Goal: Task Accomplishment & Management: Manage account settings

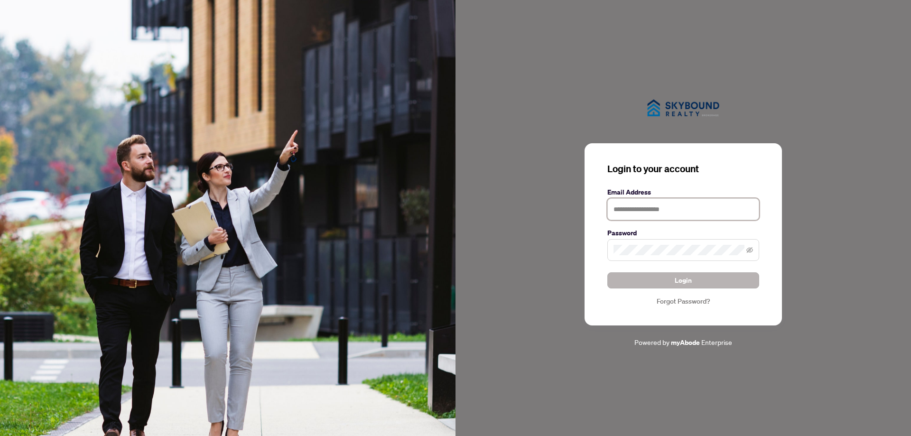
type input "**********"
click at [677, 280] on span "Login" at bounding box center [682, 280] width 17 height 15
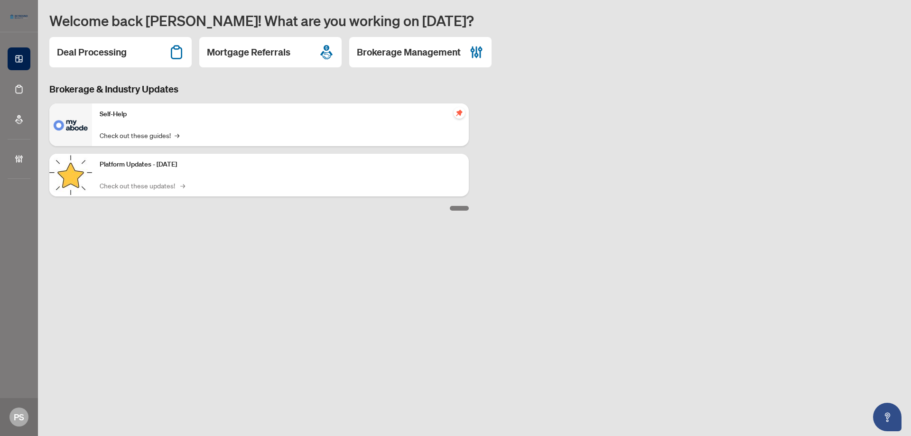
click at [133, 188] on link "Check out these updates! →" at bounding box center [142, 185] width 84 height 10
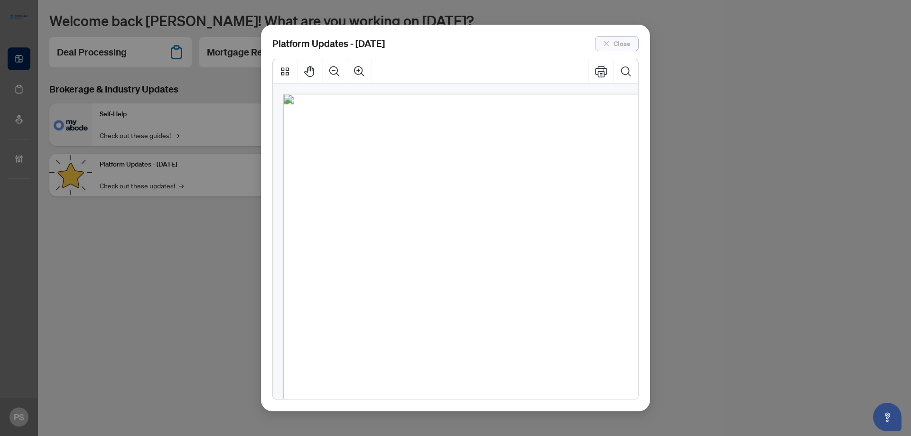
click at [616, 40] on span "Close" at bounding box center [621, 43] width 17 height 15
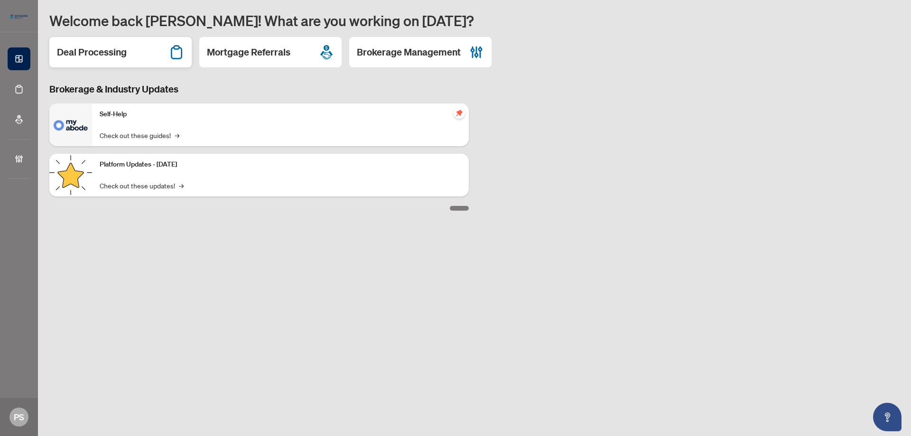
click at [110, 50] on h2 "Deal Processing" at bounding box center [92, 52] width 70 height 13
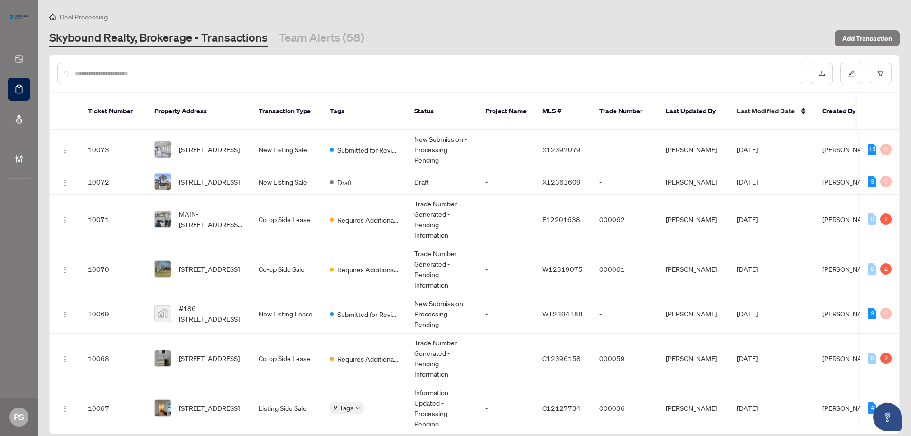
click at [175, 76] on input "text" at bounding box center [435, 73] width 720 height 10
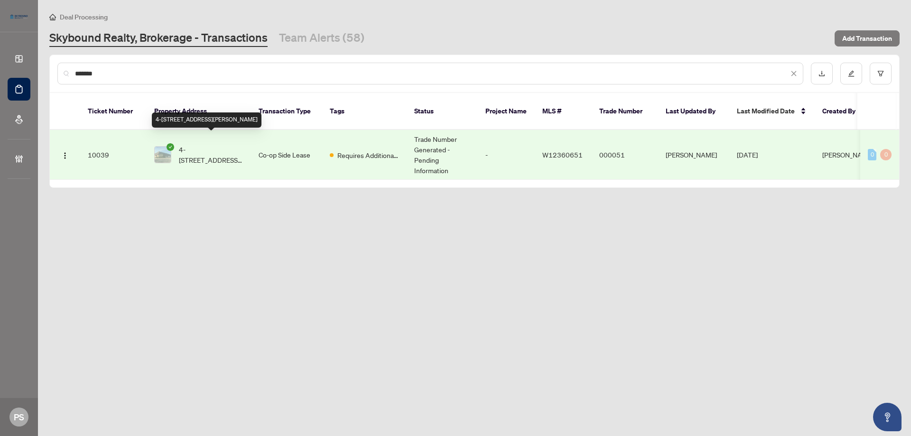
type input "*******"
click at [242, 147] on span "4-[STREET_ADDRESS][PERSON_NAME]" at bounding box center [211, 154] width 64 height 21
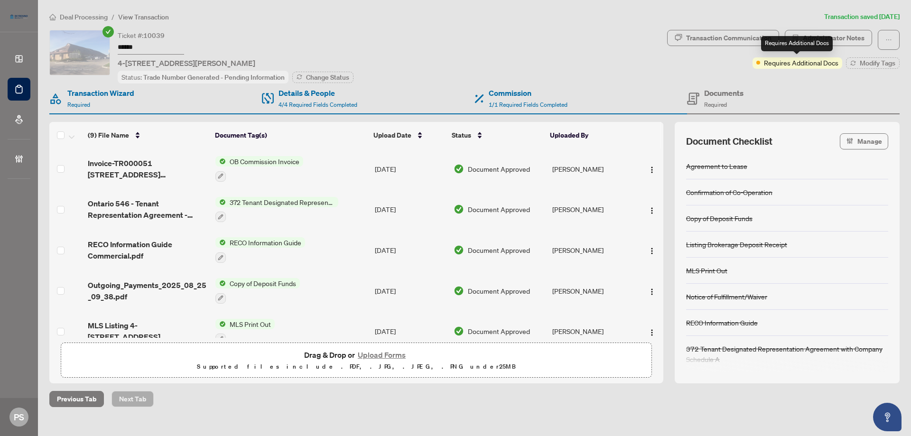
click at [785, 64] on span "Requires Additional Docs" at bounding box center [801, 62] width 74 height 10
click at [281, 158] on span "OB Commission Invoice" at bounding box center [264, 161] width 77 height 10
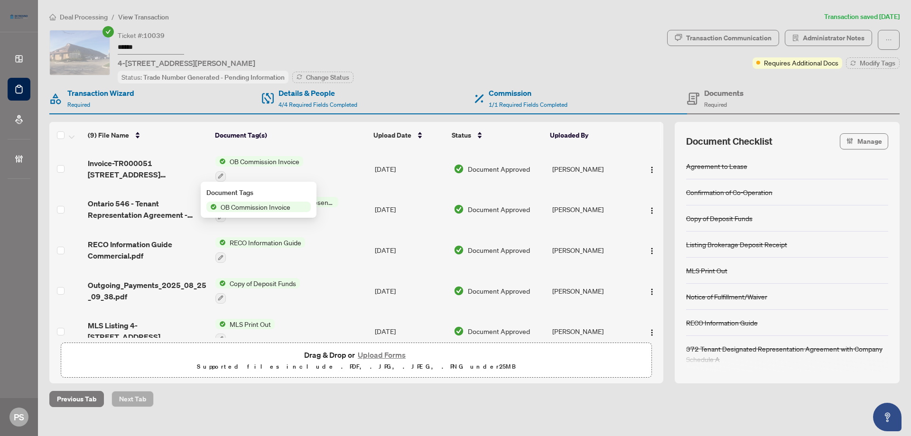
click at [134, 161] on span "Invoice-TR000051 [STREET_ADDRESS][PERSON_NAME]pdf" at bounding box center [148, 168] width 120 height 23
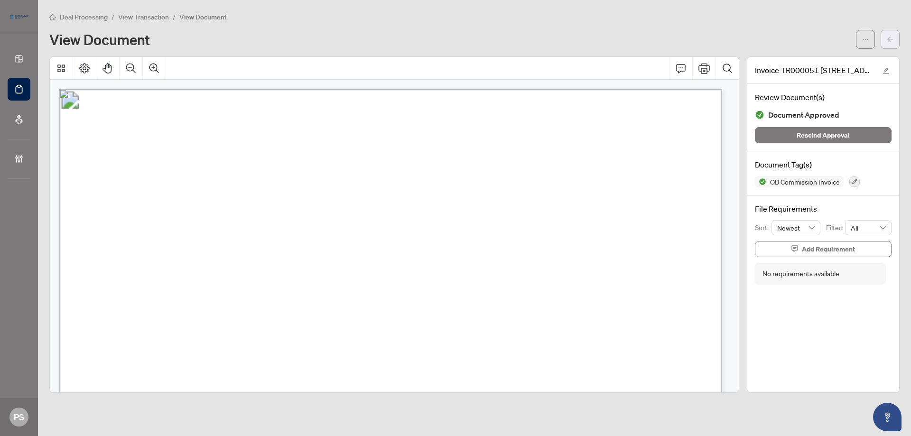
click at [888, 40] on icon "arrow-left" at bounding box center [890, 39] width 6 height 5
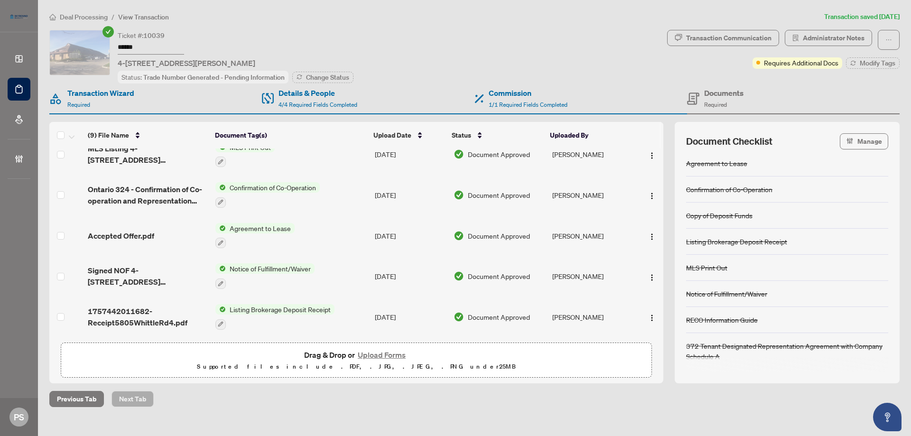
scroll to position [4, 0]
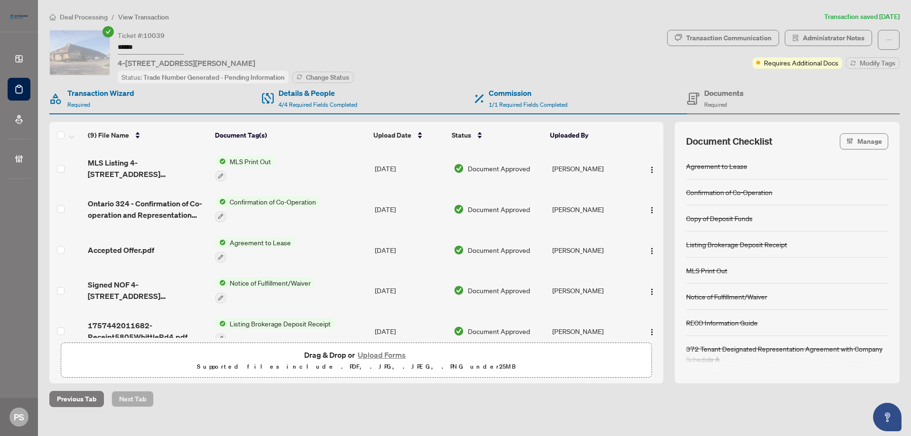
scroll to position [178, 0]
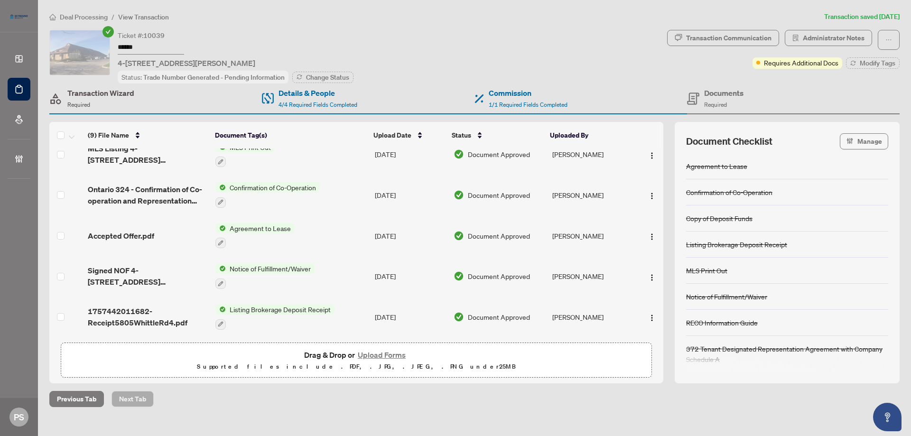
click at [89, 99] on div "Transaction Wizard Required" at bounding box center [100, 98] width 67 height 22
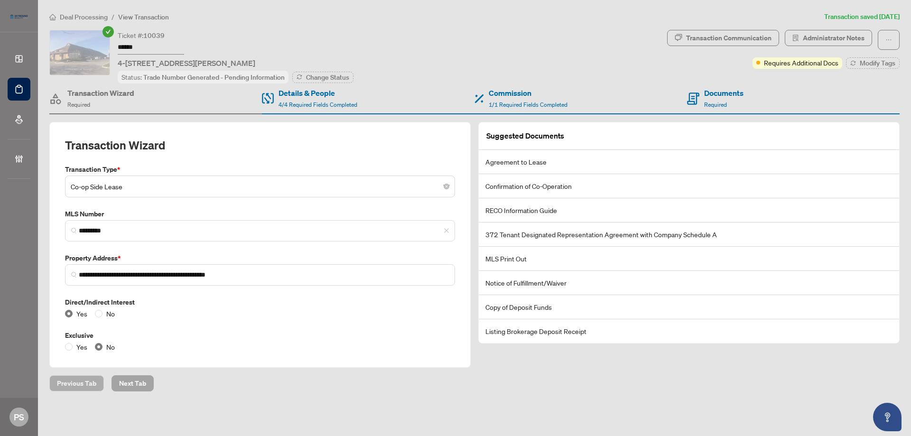
click at [132, 383] on span "Next Tab" at bounding box center [132, 383] width 27 height 15
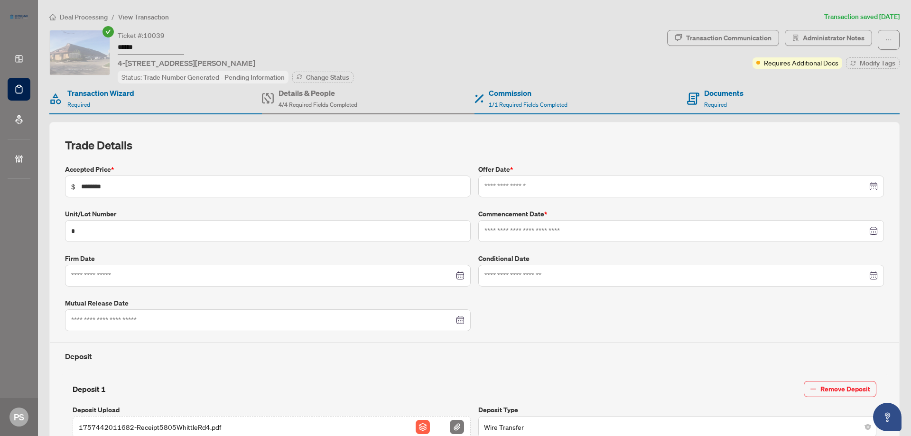
type input "**********"
click at [753, 60] on div "Requires Additional Docs" at bounding box center [797, 62] width 90 height 11
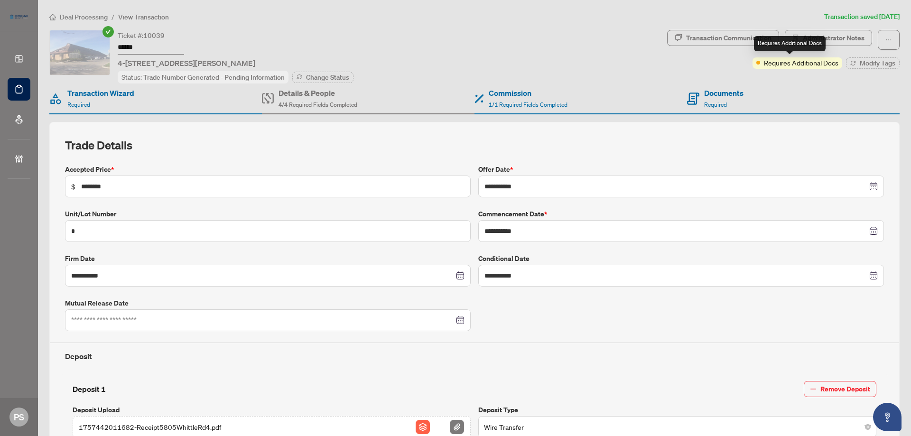
click at [777, 65] on span "Requires Additional Docs" at bounding box center [801, 62] width 74 height 10
click at [799, 66] on span "Requires Additional Docs" at bounding box center [801, 62] width 74 height 10
click at [805, 66] on span "Requires Additional Docs" at bounding box center [801, 62] width 74 height 10
click at [715, 96] on h4 "Documents" at bounding box center [723, 92] width 39 height 11
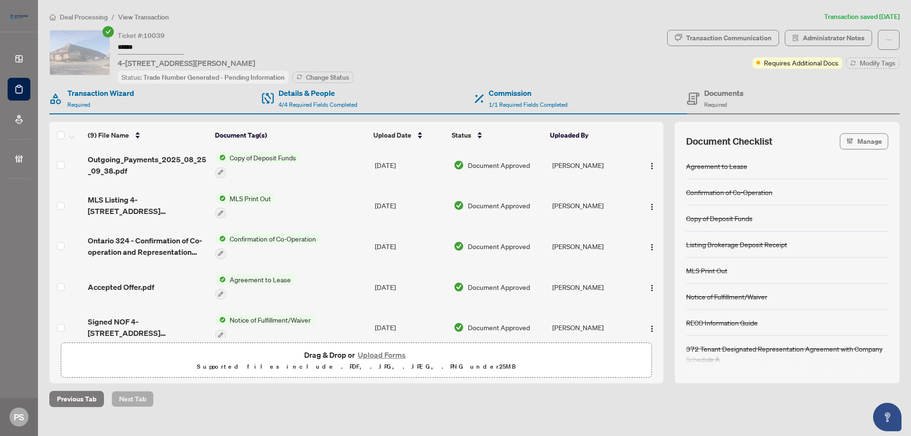
scroll to position [142, 0]
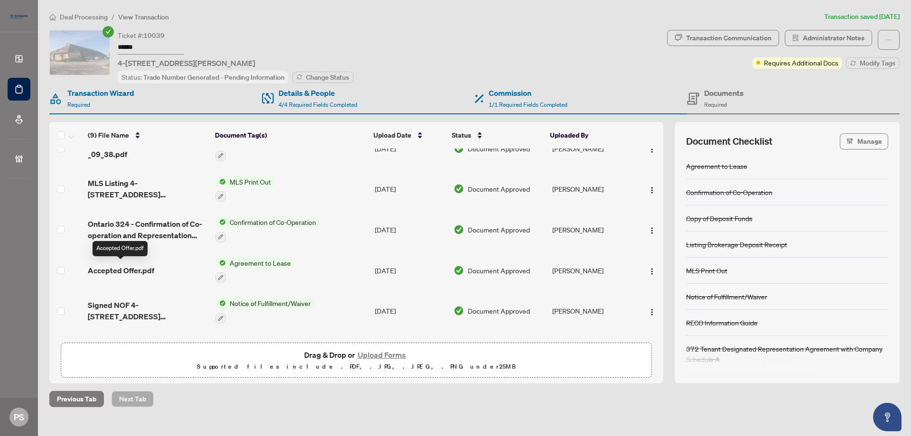
click at [133, 267] on span "Accepted Offer.pdf" at bounding box center [121, 270] width 66 height 11
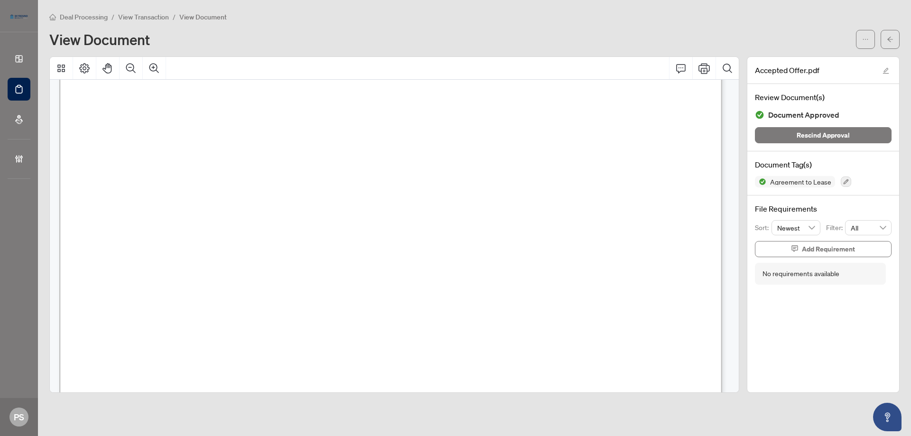
scroll to position [1660, 0]
